Goal: Navigation & Orientation: Understand site structure

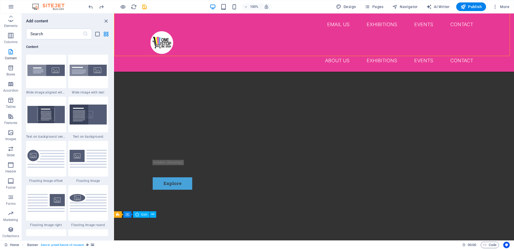
scroll to position [161, 0]
click at [10, 7] on icon "button" at bounding box center [11, 6] width 6 height 6
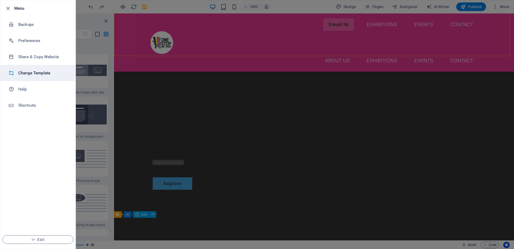
click at [34, 72] on h6 "Change Template" at bounding box center [43, 73] width 50 height 6
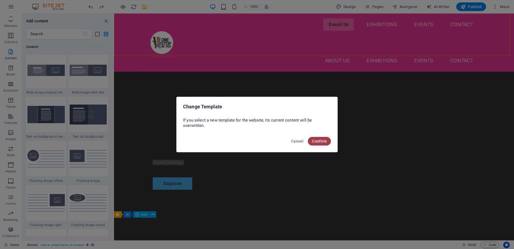
click at [318, 140] on span "Confirm" at bounding box center [319, 141] width 15 height 4
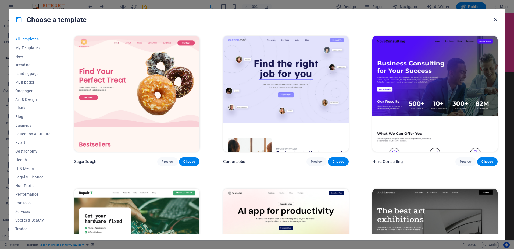
click at [495, 20] on icon "button" at bounding box center [496, 20] width 6 height 6
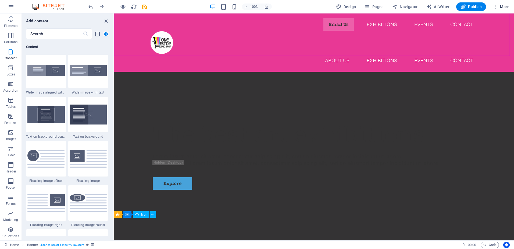
click at [503, 6] on span "More" at bounding box center [501, 6] width 17 height 5
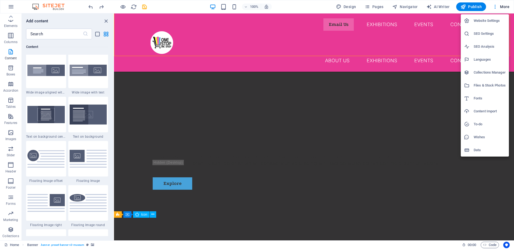
click at [490, 112] on h6 "Content Import" at bounding box center [490, 111] width 32 height 6
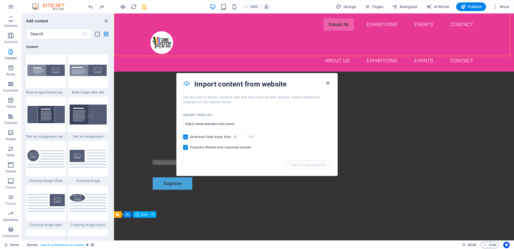
click at [330, 83] on icon "button" at bounding box center [328, 83] width 6 height 6
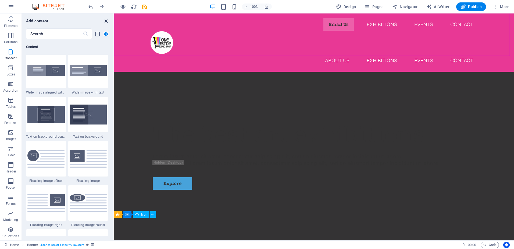
click at [104, 20] on icon "close panel" at bounding box center [106, 21] width 6 height 6
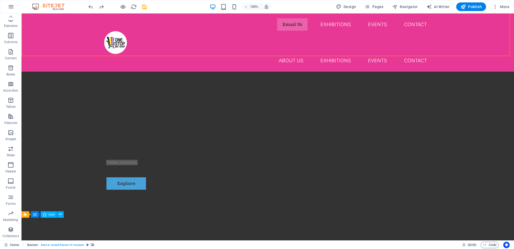
click at [54, 9] on img at bounding box center [51, 6] width 40 height 6
click at [56, 5] on img at bounding box center [51, 6] width 40 height 6
click at [496, 5] on icon "button" at bounding box center [495, 6] width 5 height 5
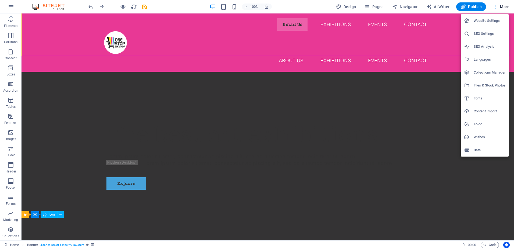
click at [8, 5] on div at bounding box center [257, 124] width 514 height 249
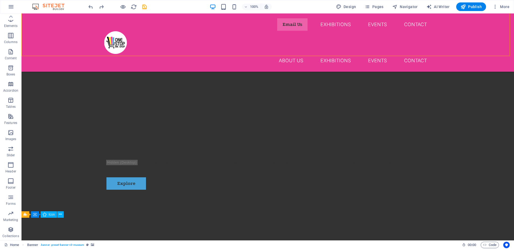
click at [12, 8] on icon "button" at bounding box center [11, 6] width 6 height 6
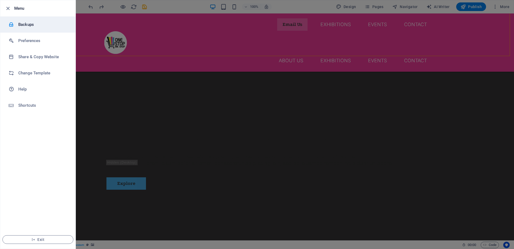
click at [36, 26] on h6 "Backups" at bounding box center [43, 24] width 50 height 6
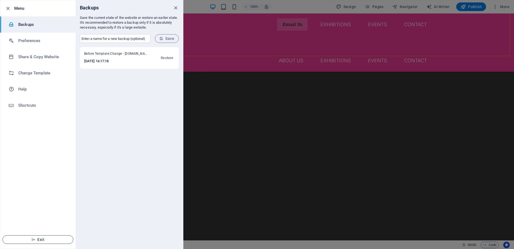
click at [40, 241] on span "Exit" at bounding box center [38, 239] width 62 height 4
